Goal: Transaction & Acquisition: Purchase product/service

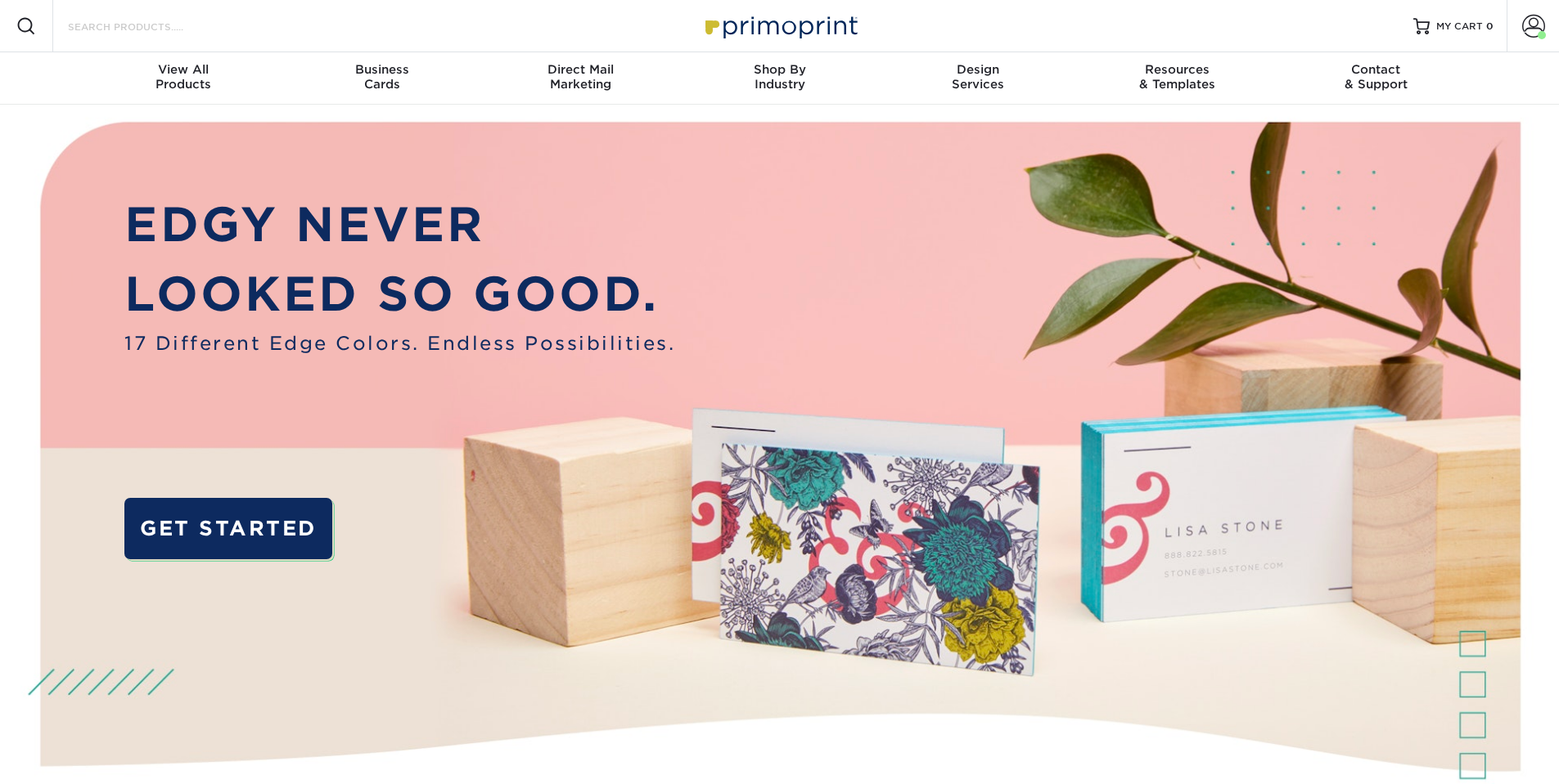
click at [184, 22] on input "Search Products" at bounding box center [145, 26] width 160 height 20
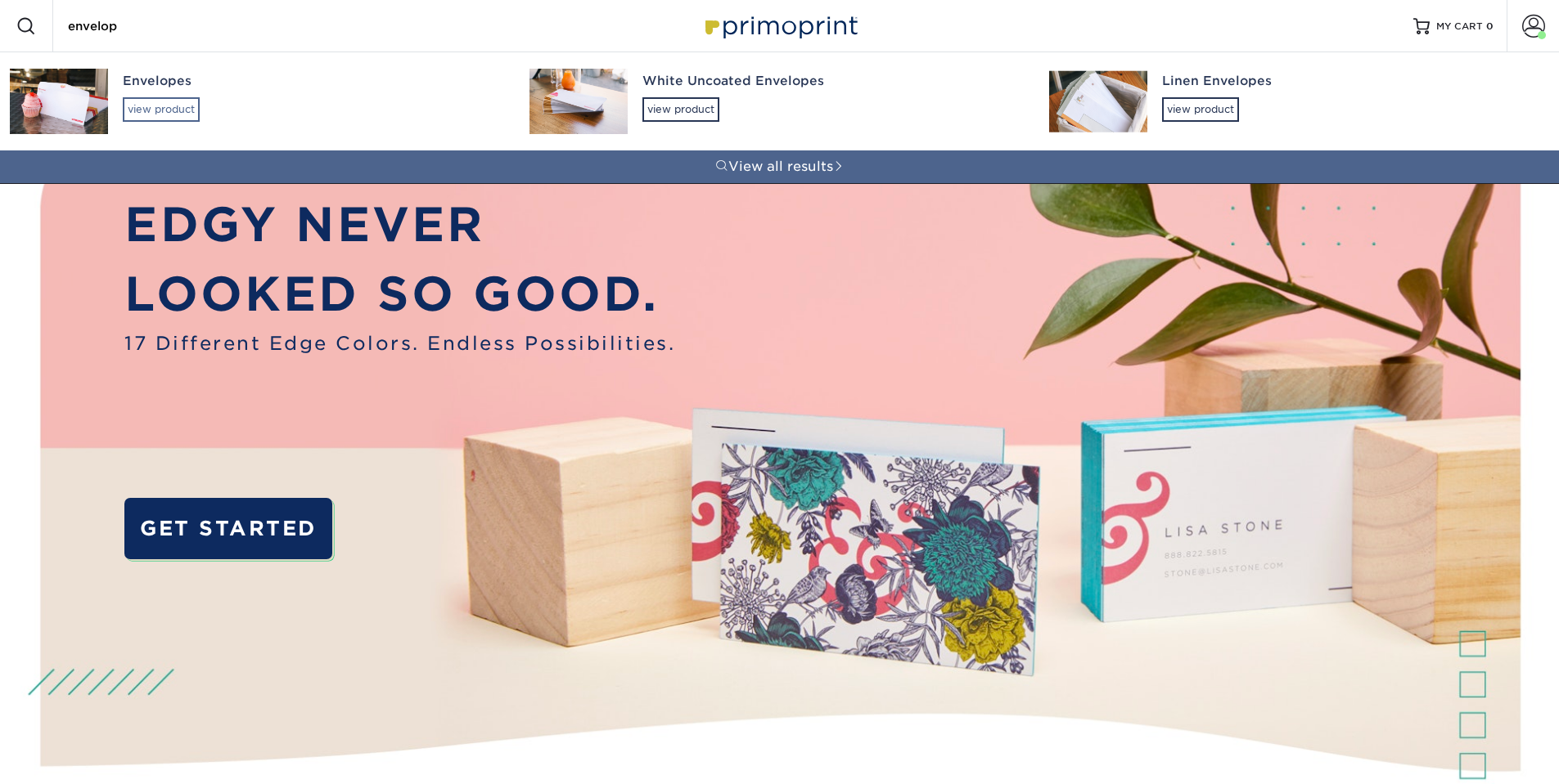
type input "envelop"
click at [147, 99] on div "view product" at bounding box center [161, 109] width 77 height 24
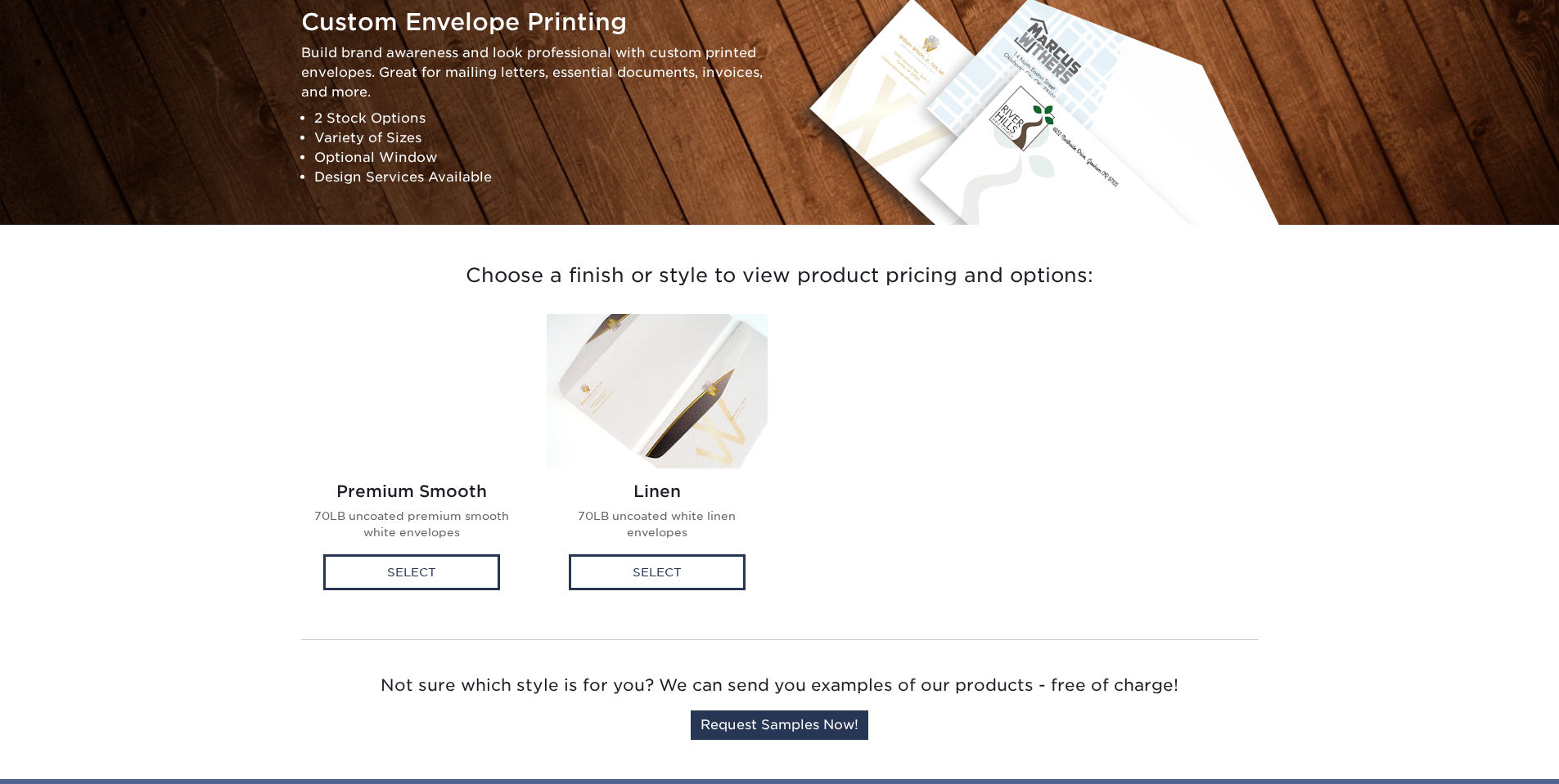
scroll to position [294, 0]
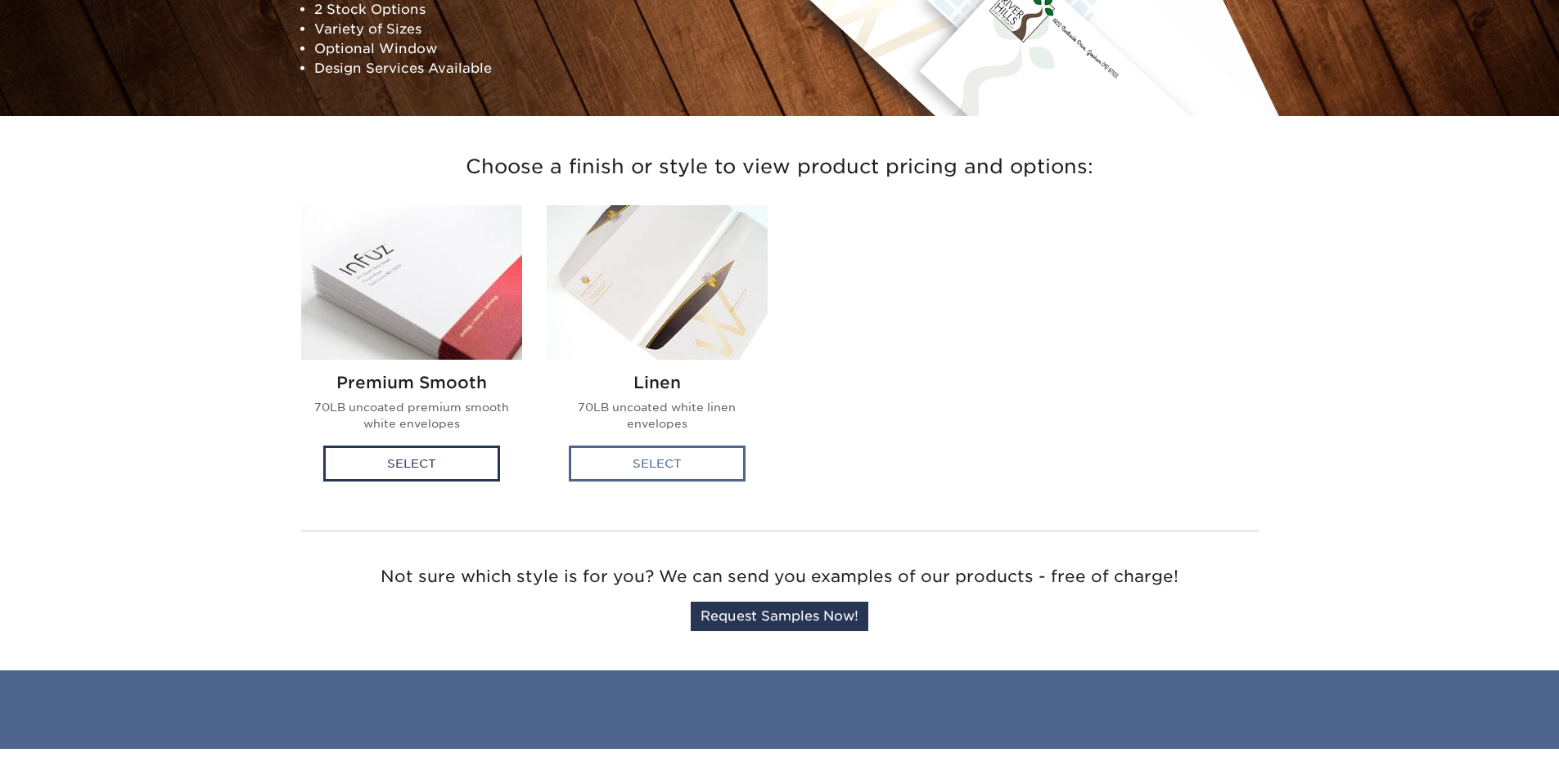
click at [650, 463] on div "Select" at bounding box center [657, 464] width 177 height 36
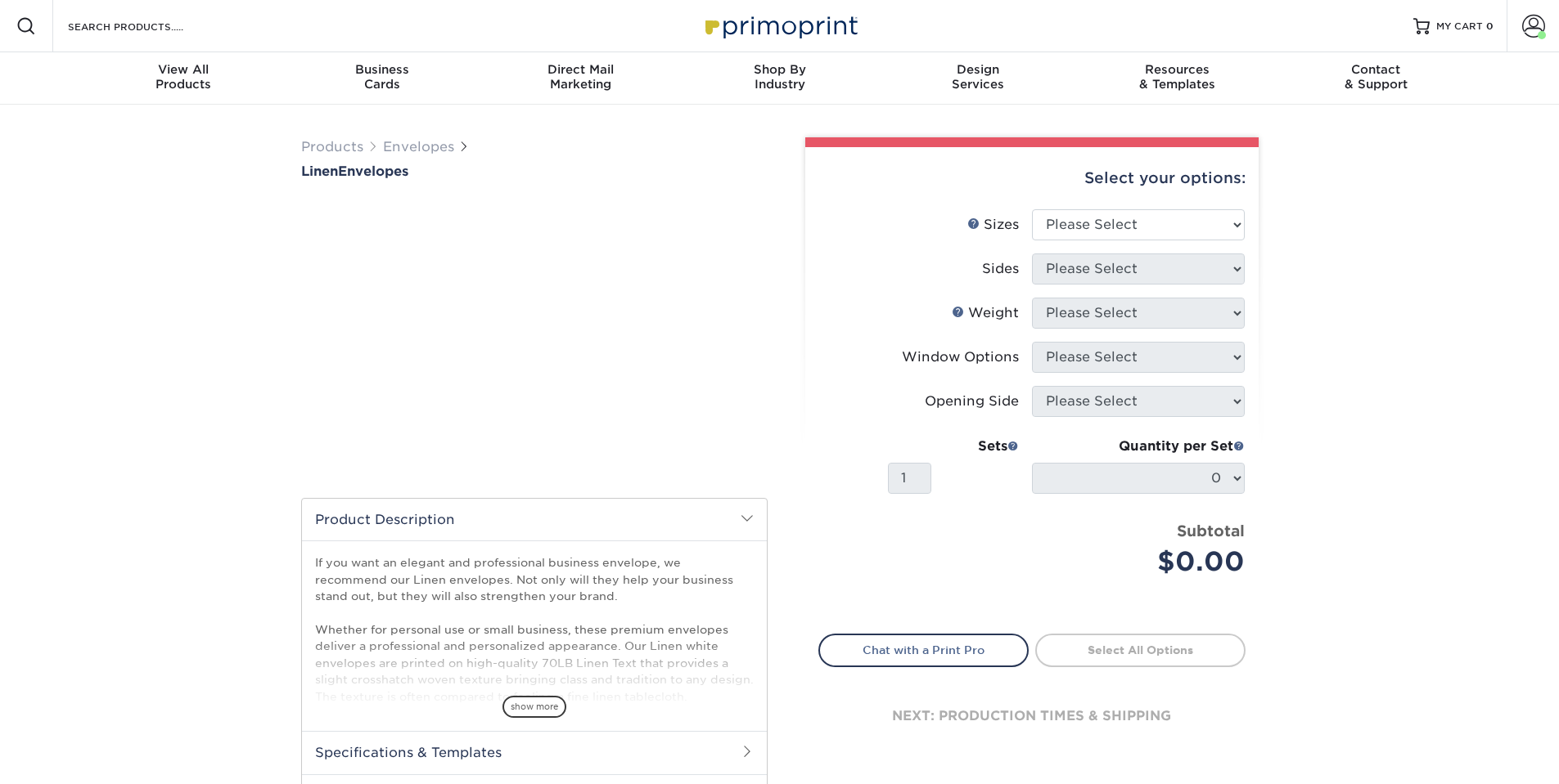
drag, startPoint x: 886, startPoint y: 563, endPoint x: 985, endPoint y: 552, distance: 99.6
click at [986, 553] on div "Price per set $0.00" at bounding box center [926, 551] width 213 height 62
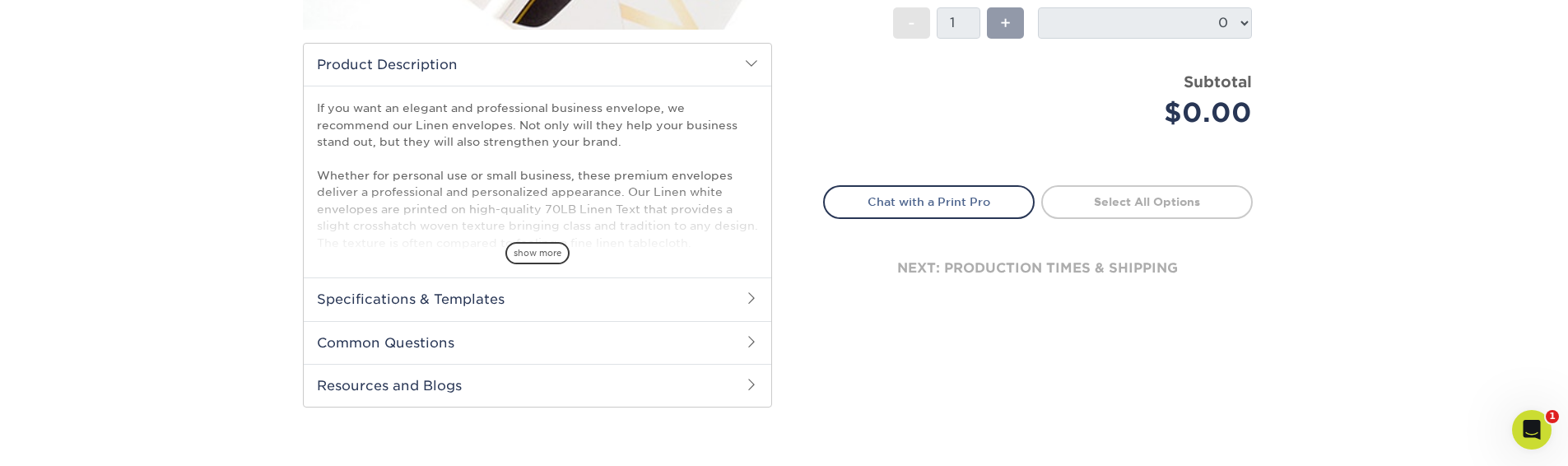
scroll to position [494, 0]
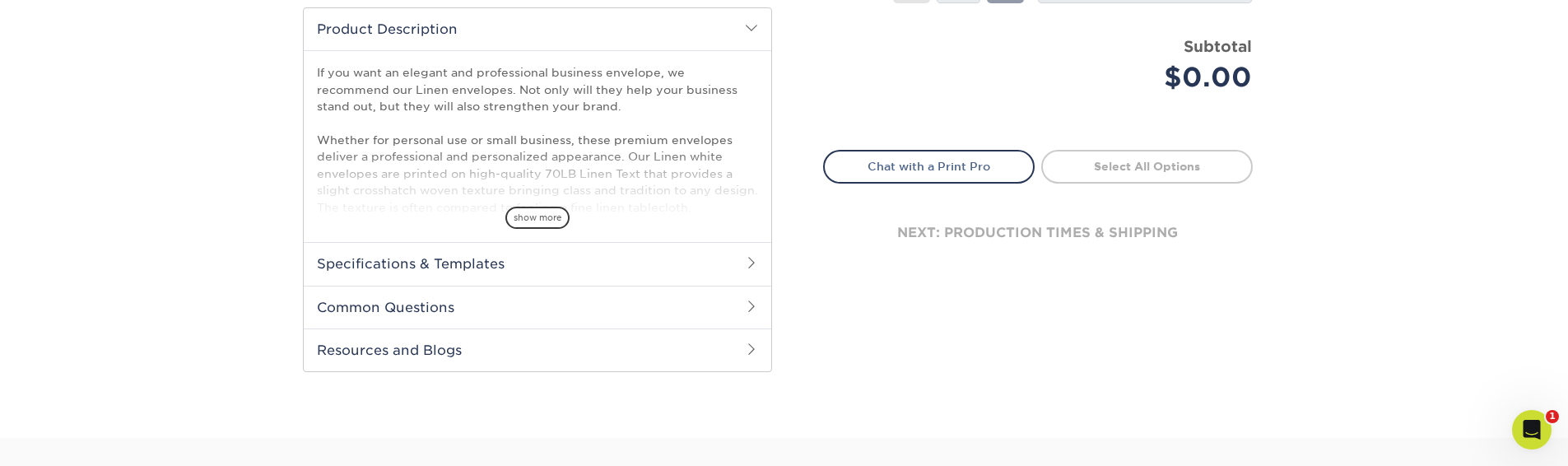
click at [0, 0] on link "digitally printed" at bounding box center [0, 0] width 0 height 0
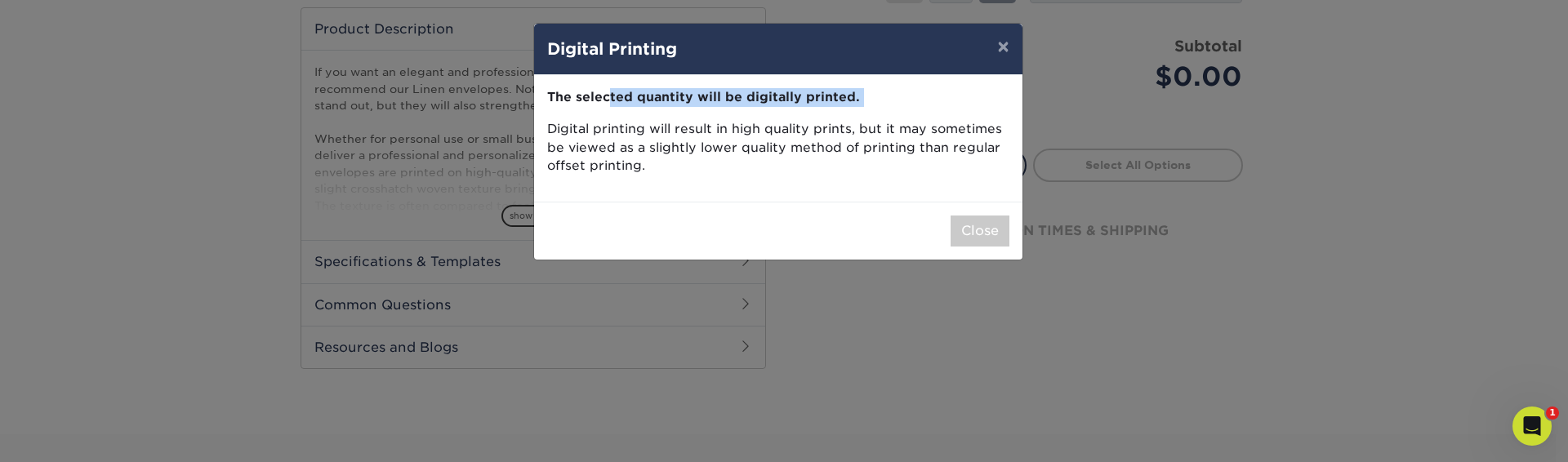
drag, startPoint x: 620, startPoint y: 97, endPoint x: 809, endPoint y: 123, distance: 190.8
click at [824, 109] on div "The selected quantity will be digitally printed. Digital printing will result i…" at bounding box center [778, 138] width 488 height 127
click at [956, 221] on button "Close" at bounding box center [979, 231] width 59 height 31
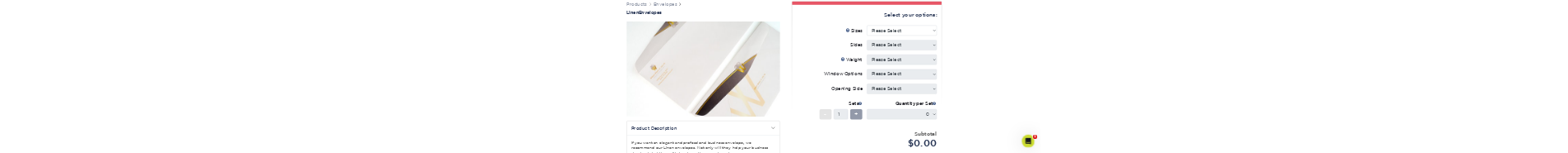
scroll to position [99, 0]
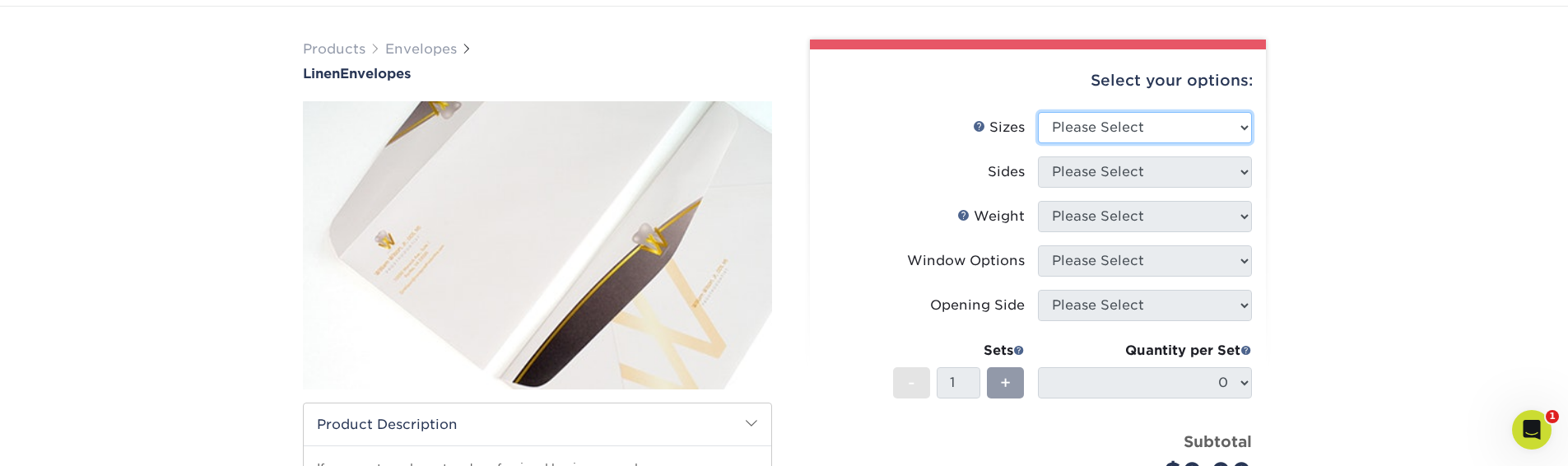
click at [1080, 124] on select "Please Select 8.875" x 3.875" 4.125" x 9.5" 5.25" x 7.25" 9" x 12"" at bounding box center [1145, 127] width 214 height 31
select select "3.88x8.88"
click at [1038, 112] on select "Please Select 8.875" x 3.875" 4.125" x 9.5" 5.25" x 7.25" 9" x 12"" at bounding box center [1145, 127] width 214 height 31
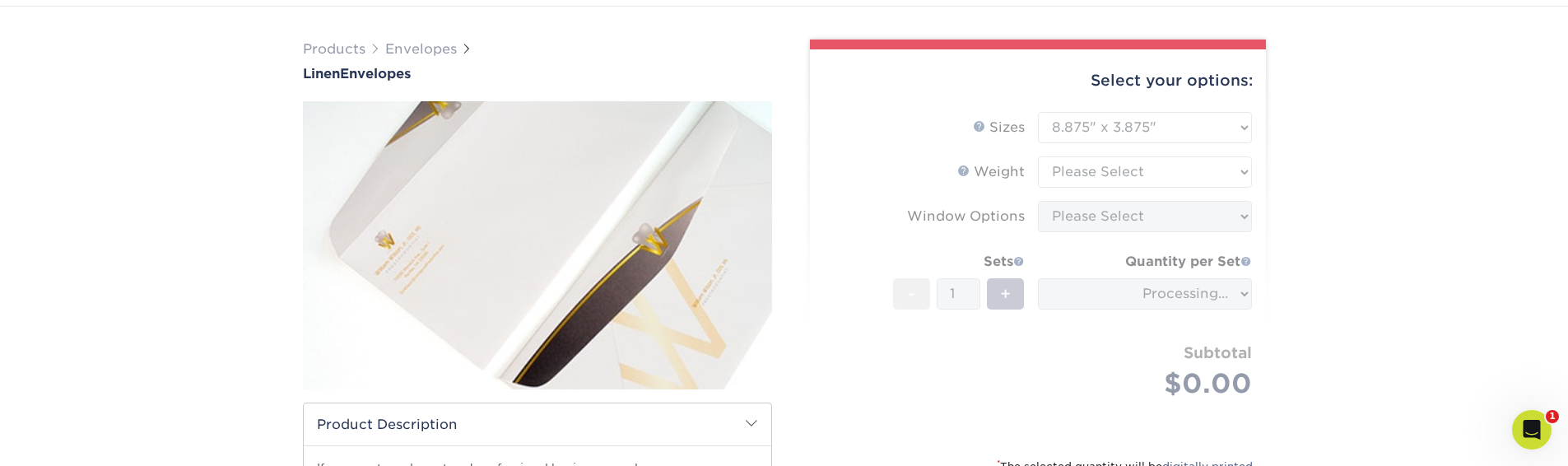
click at [1097, 178] on form "Sizes Help Sizes Please Select 8.875" x 3.875" 4.125" x 9.5" 5.25" x 7.25" 9" x…" at bounding box center [1038, 274] width 429 height 325
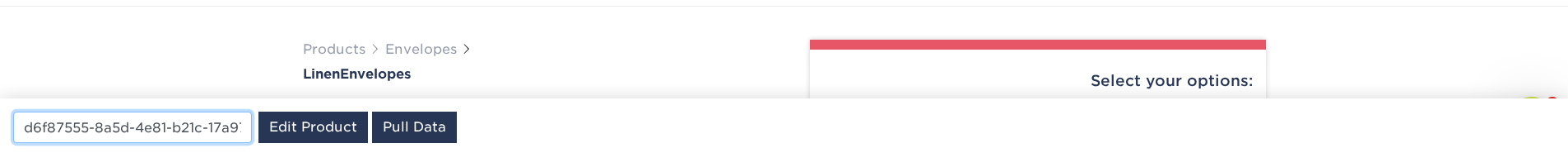
click at [157, 122] on input "d6f87555-8a5d-4e81-b21c-17a97e00ae1d" at bounding box center [133, 127] width 239 height 31
click at [184, 113] on input "d6f87555-8a5d-4esa81-b21c-17a97e00ae1d" at bounding box center [133, 127] width 239 height 31
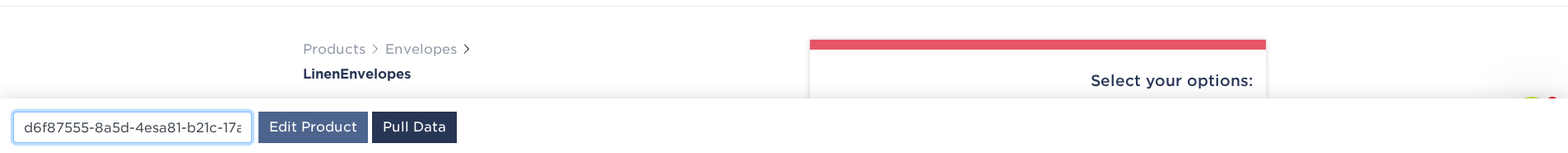
paste input "33ff4bd7-c885-4e9c-a415-baadbec15025"
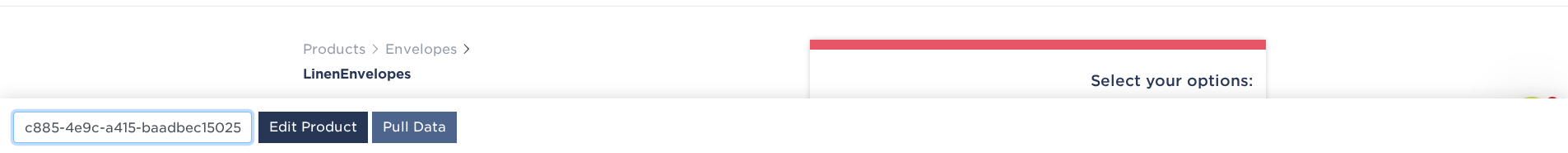
type input "33ff4bd7-c885-4e9c-a415-baadbec15025"
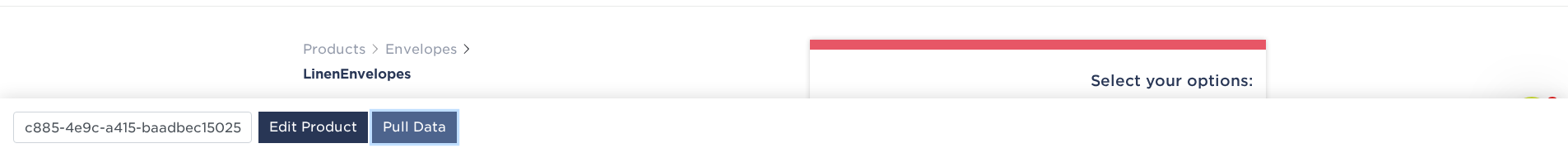
click at [399, 119] on link "Pull Data" at bounding box center [414, 127] width 84 height 31
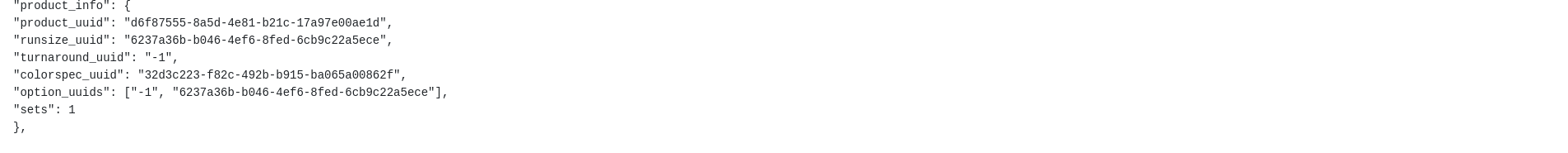
scroll to position [0, 0]
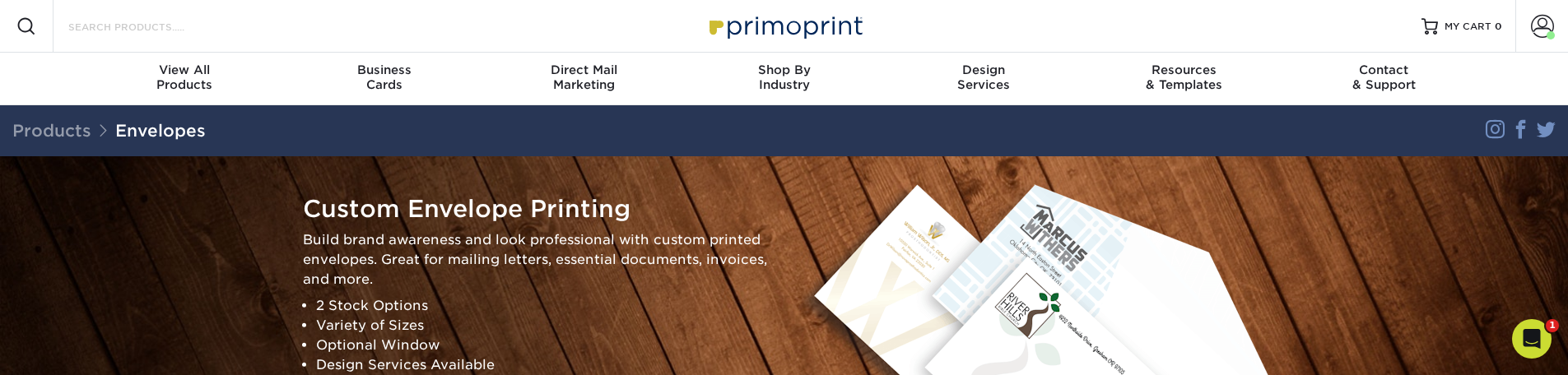
click at [177, 27] on input "Search Products" at bounding box center [146, 26] width 161 height 20
paste input "Uncoated Digital Preconverted Envelope"
type input "Uncoated Digital Preconverted Envelope"
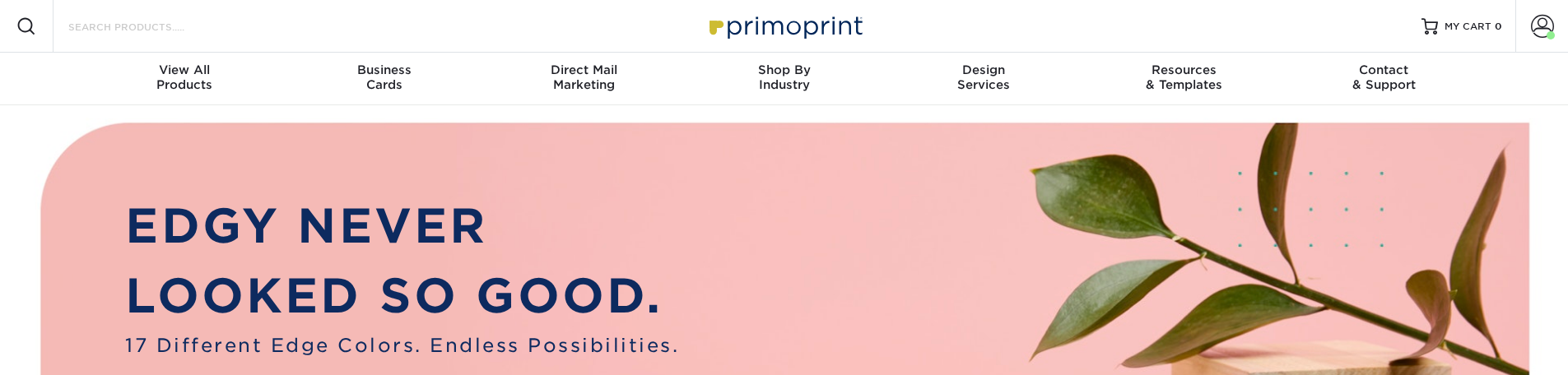
click at [217, 25] on input "Search Products" at bounding box center [146, 26] width 161 height 20
paste input "95-x-4125-10-envelope-on-70lb-premium-uncoated-text"
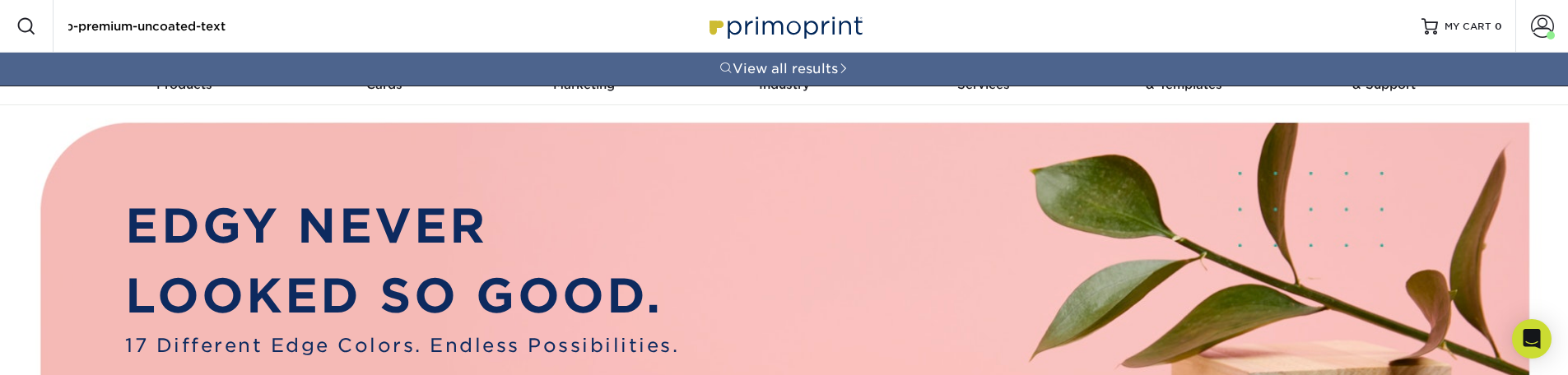
type input "95-x-4125-10-envelope-on-70lb-premium-uncoated-text"
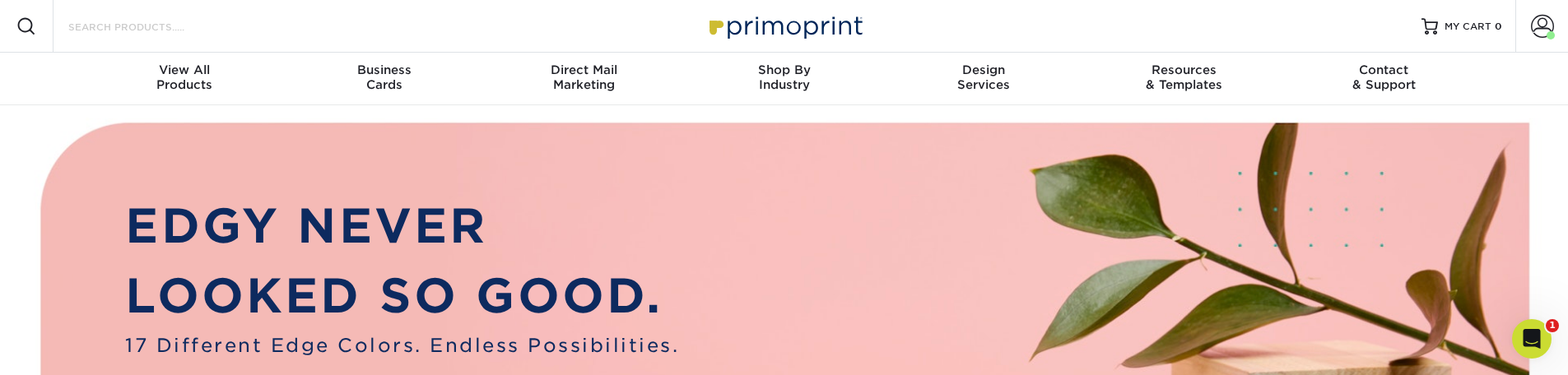
click at [193, 29] on input "Search Products" at bounding box center [146, 26] width 161 height 20
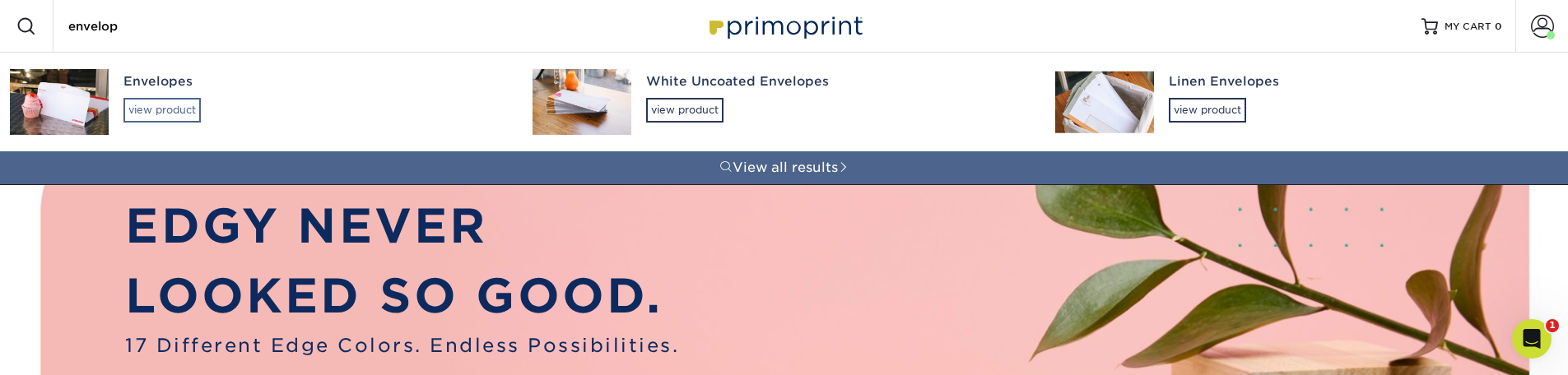
type input "envelop"
click at [181, 115] on div "view product" at bounding box center [162, 110] width 77 height 25
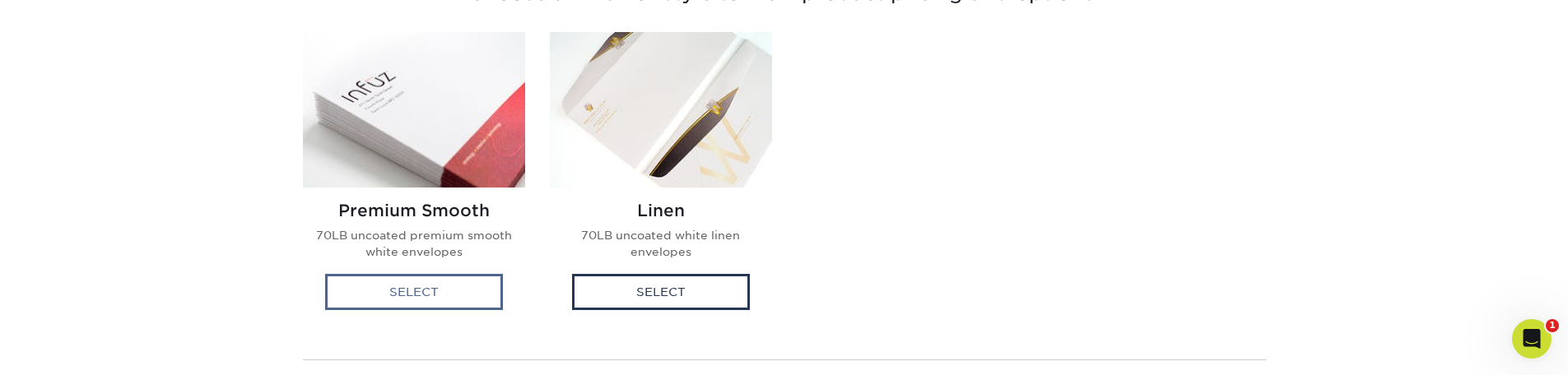
scroll to position [505, 0]
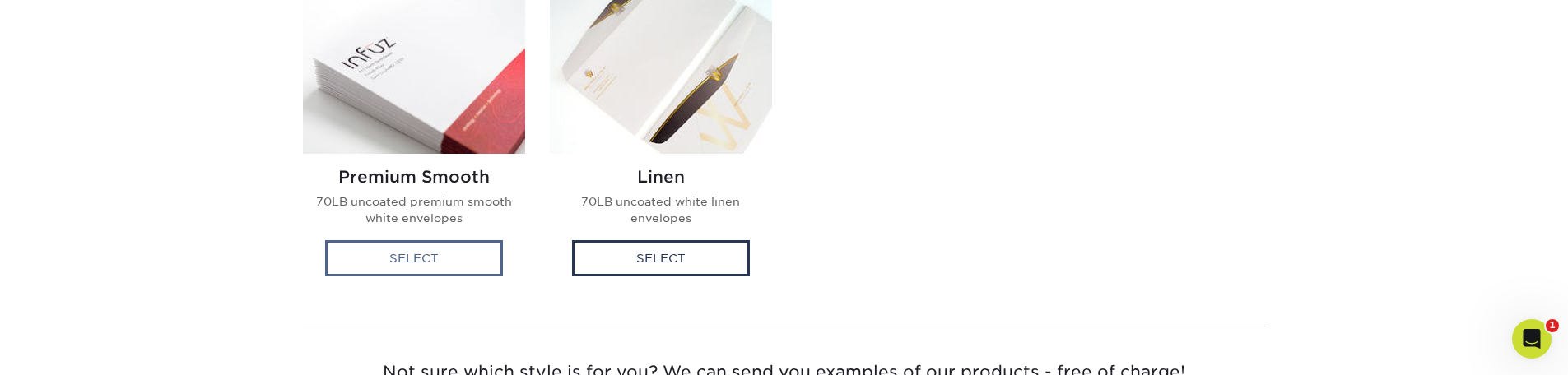
click at [396, 267] on div "Select" at bounding box center [414, 259] width 178 height 36
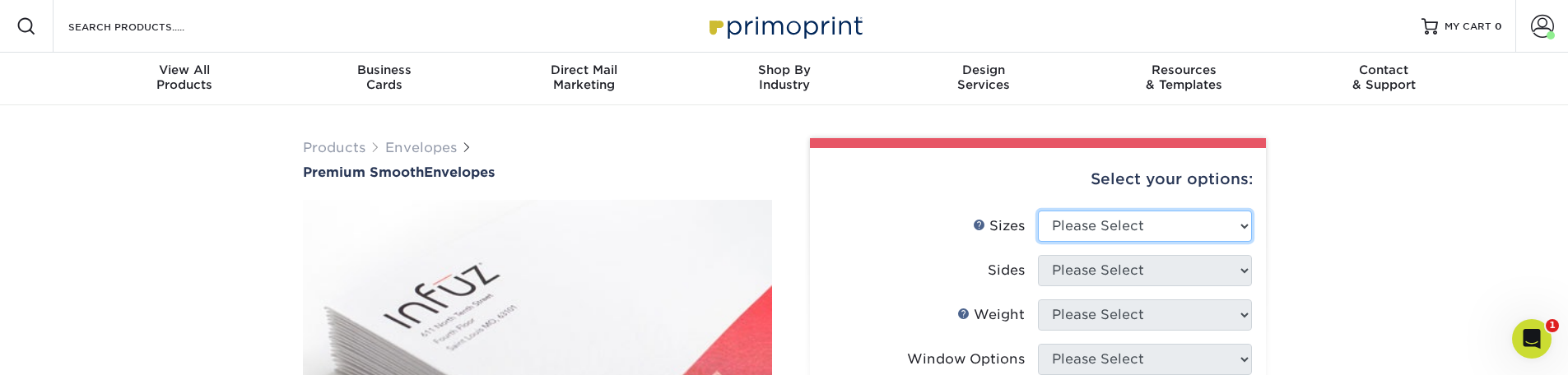
select select "4.12x9.50"
click at [1038, 211] on select "Please Select 8.875" x 3.875" 4.125" x 9.5" 5.25" x 7.25" 9" x 12"" at bounding box center [1145, 226] width 214 height 31
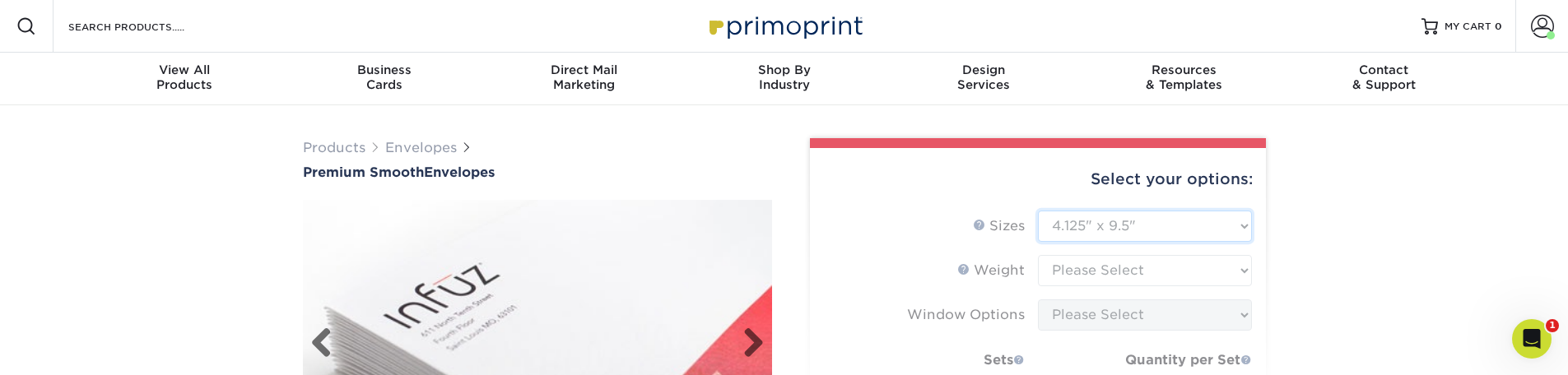
type input "118213f6-2897-4e7b-a472-4a31bf4eb396"
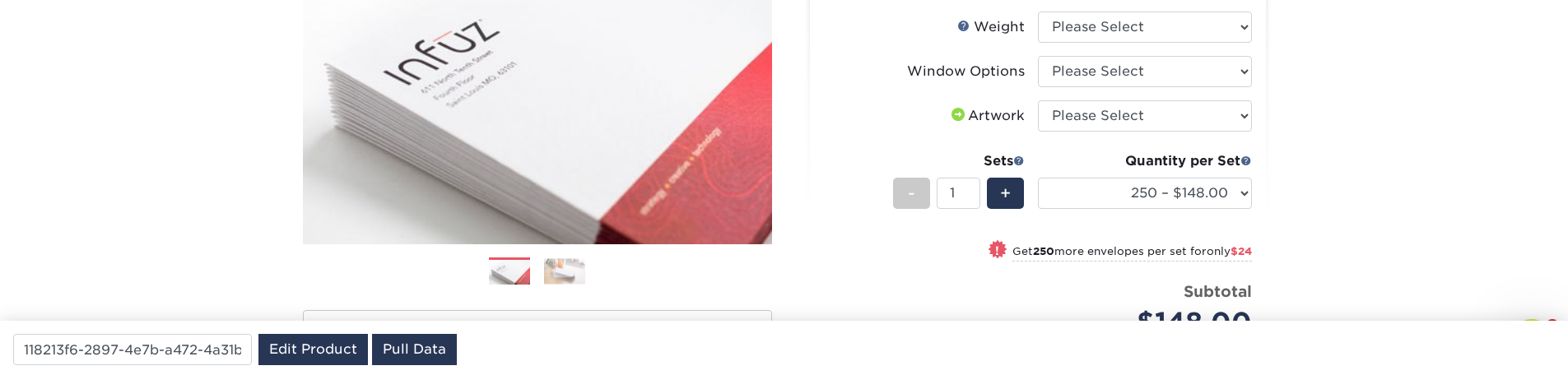
scroll to position [99, 0]
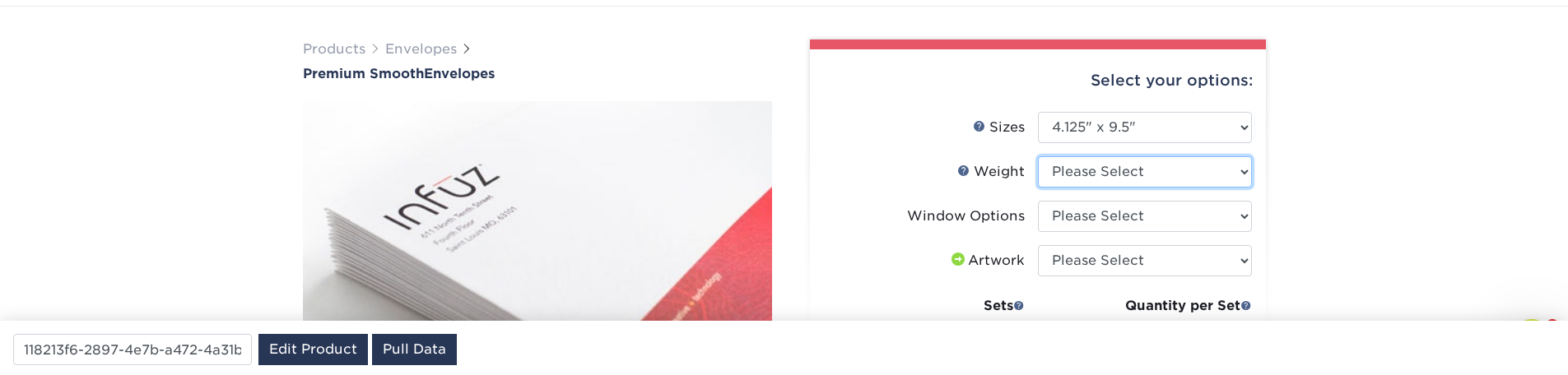
select select "70LB"
click at [1038, 156] on select "Please Select 70LB" at bounding box center [1145, 172] width 214 height 31
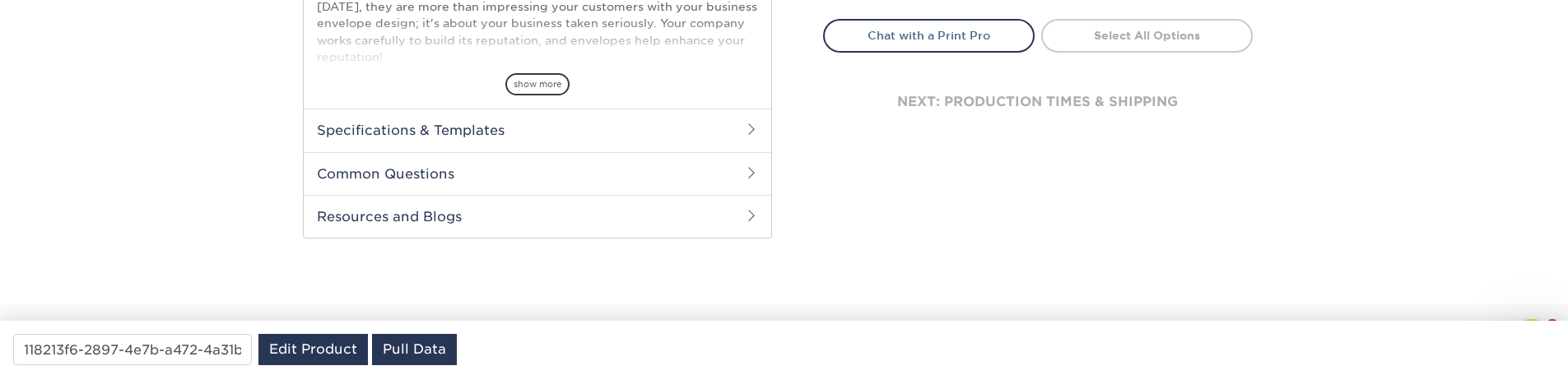
scroll to position [494, 0]
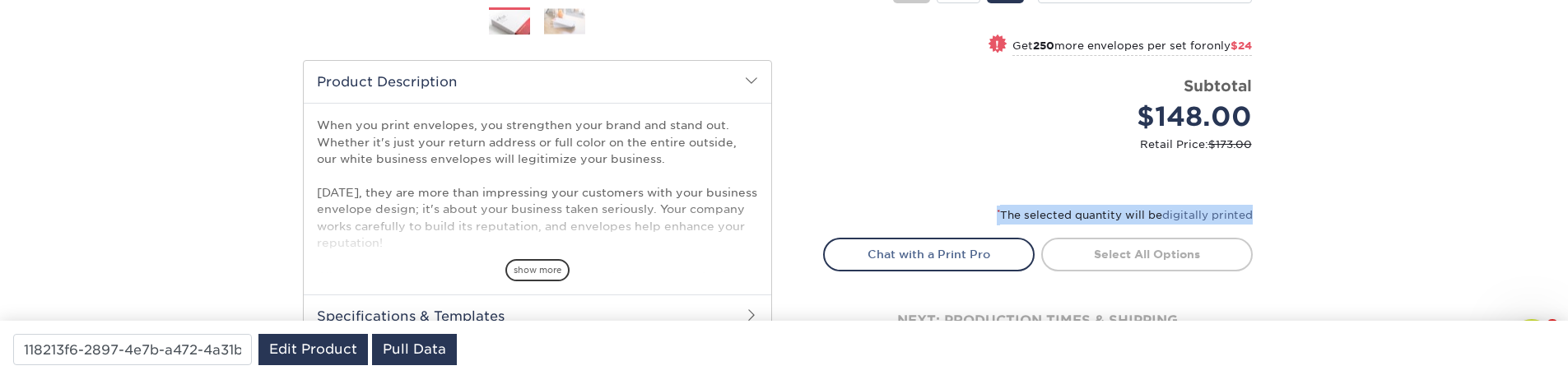
drag, startPoint x: 995, startPoint y: 213, endPoint x: 1281, endPoint y: 222, distance: 286.1
click at [1280, 222] on div "Products Envelopes Premium Smooth Envelopes Previous Next / /" at bounding box center [784, 51] width 1568 height 879
copy small "* The selected quantity will be digitally printed"
